Goal: Find specific page/section: Find specific page/section

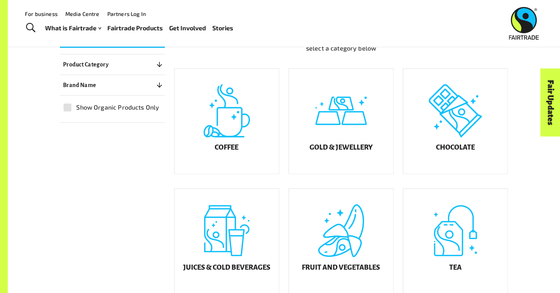
scroll to position [194, 0]
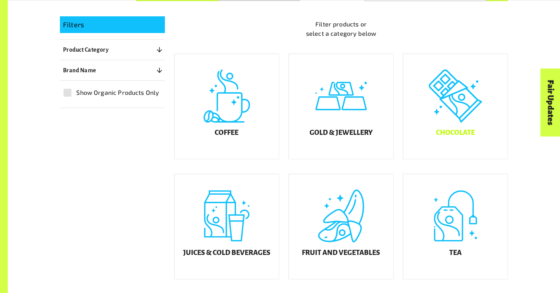
click at [451, 107] on div "Chocolate" at bounding box center [455, 106] width 104 height 105
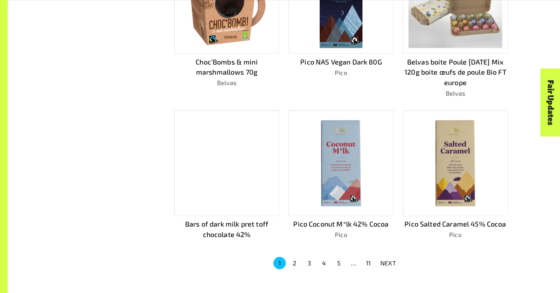
scroll to position [456, 0]
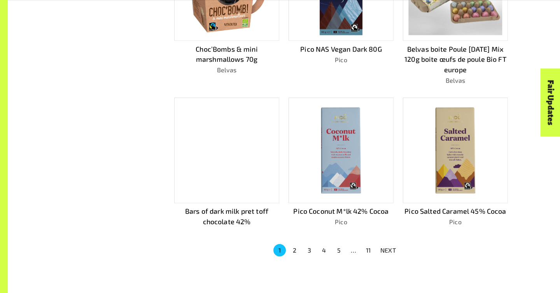
click at [338, 156] on img at bounding box center [341, 150] width 94 height 94
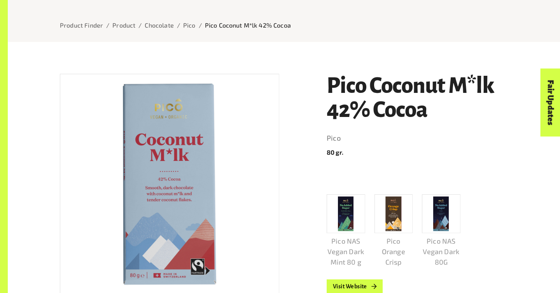
scroll to position [96, 0]
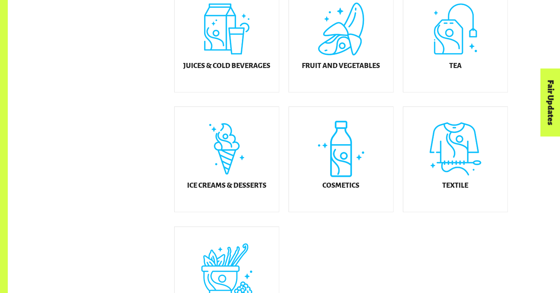
scroll to position [382, 0]
click at [461, 171] on div "Textile" at bounding box center [455, 159] width 104 height 105
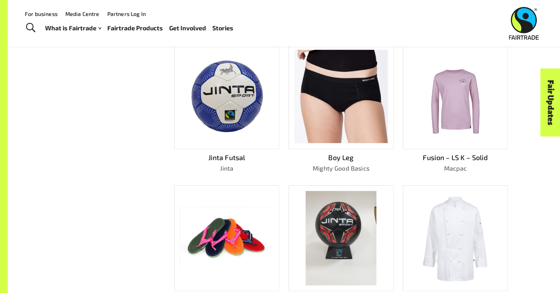
scroll to position [348, 0]
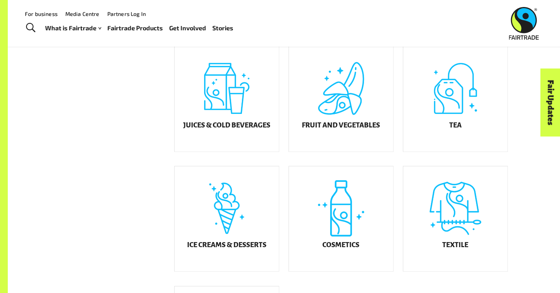
scroll to position [314, 0]
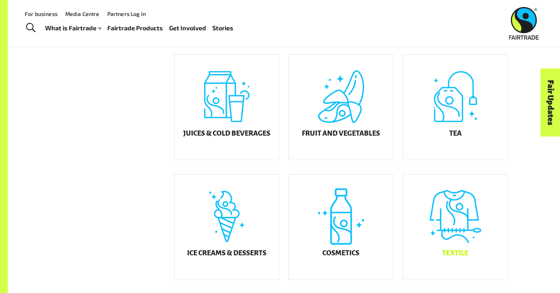
click at [462, 224] on div "Textile" at bounding box center [455, 227] width 104 height 105
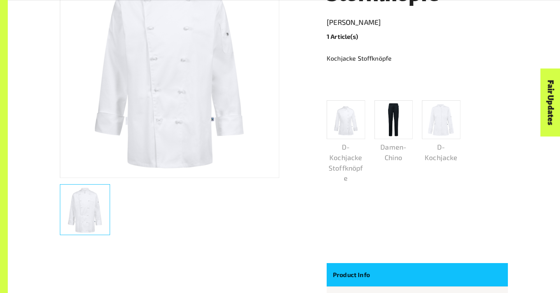
scroll to position [216, 0]
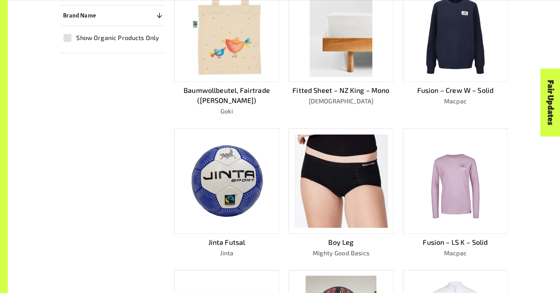
scroll to position [314, 0]
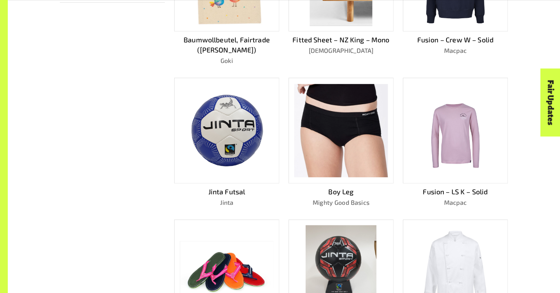
click at [340, 253] on img at bounding box center [341, 272] width 71 height 94
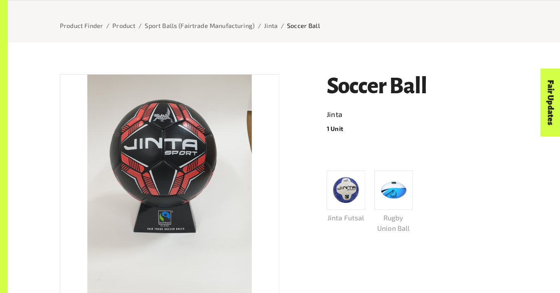
scroll to position [94, 0]
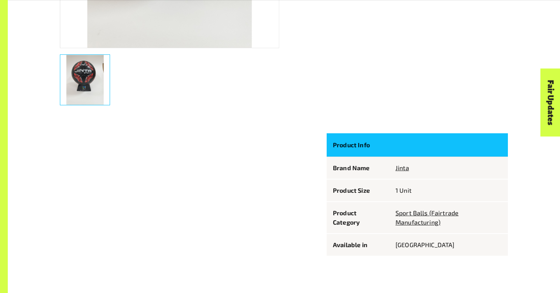
click at [233, 146] on div at bounding box center [165, 190] width 229 height 132
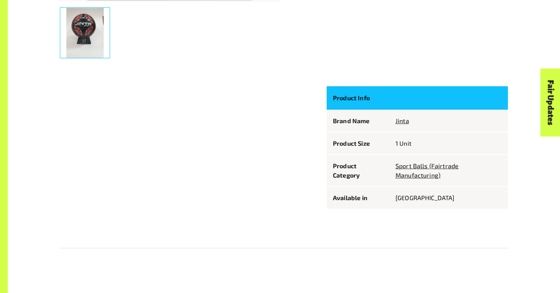
scroll to position [389, 0]
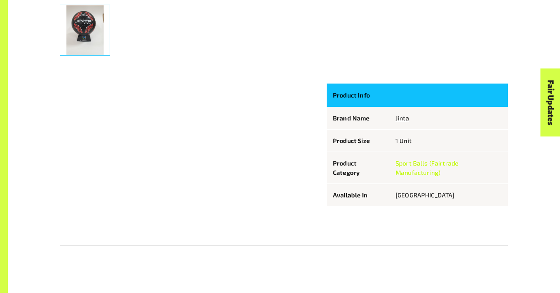
click at [411, 169] on link "Sport Balls (Fairtrade Manufacturing)" at bounding box center [426, 167] width 63 height 17
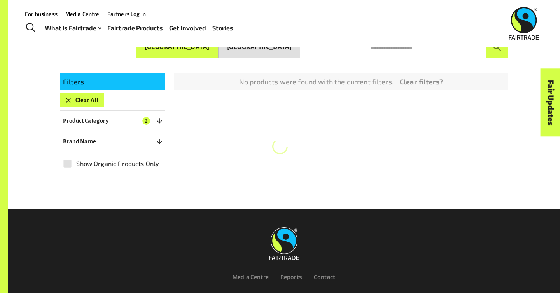
scroll to position [135, 0]
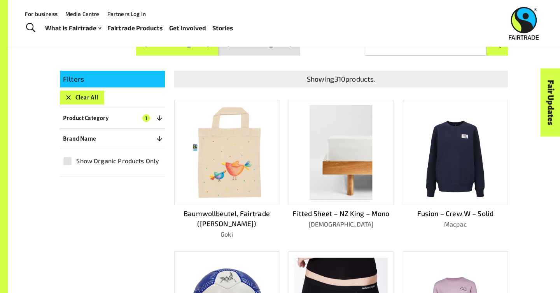
scroll to position [135, 0]
